Goal: Find specific page/section: Find specific page/section

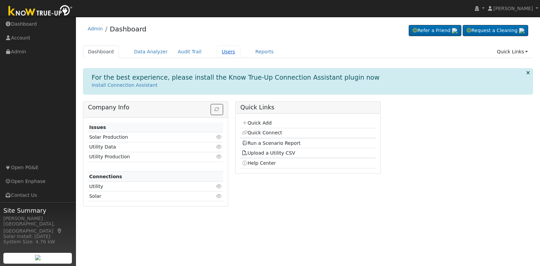
click at [220, 51] on link "Users" at bounding box center [229, 52] width 24 height 12
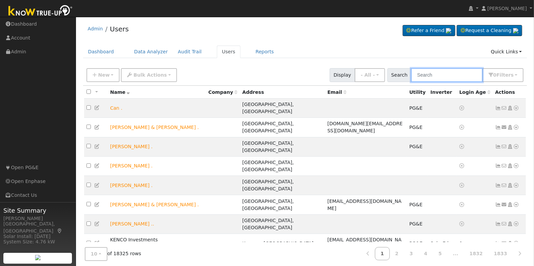
click at [432, 72] on input "text" at bounding box center [447, 75] width 72 height 14
paste input "[PERSON_NAME]"
type input "[PERSON_NAME]"
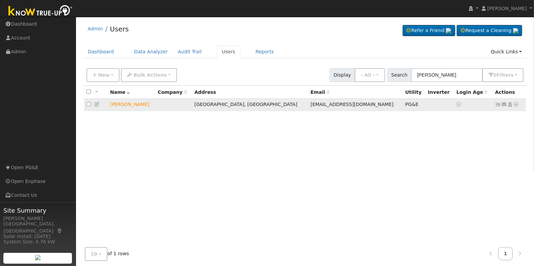
click at [517, 105] on icon at bounding box center [516, 104] width 6 height 5
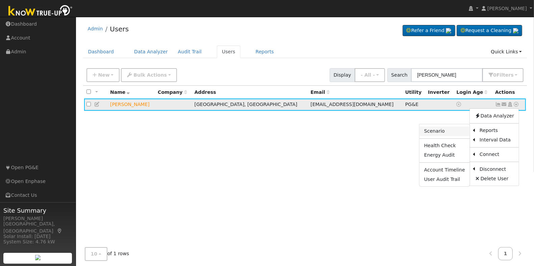
click at [447, 132] on link "Scenario" at bounding box center [444, 131] width 50 height 9
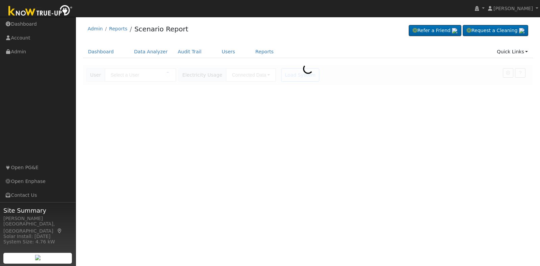
type input "[PERSON_NAME]"
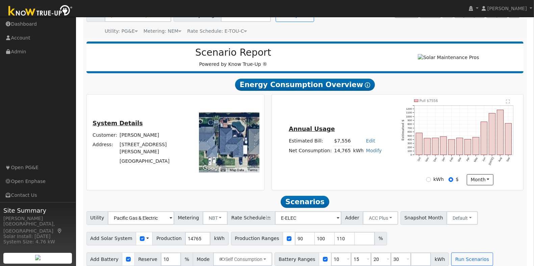
scroll to position [70, 0]
